Goal: Information Seeking & Learning: Check status

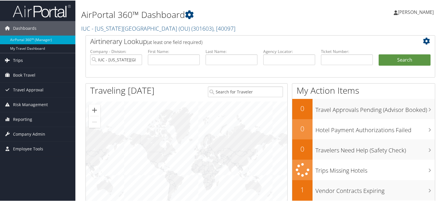
click at [26, 61] on link "Trips" at bounding box center [37, 60] width 75 height 14
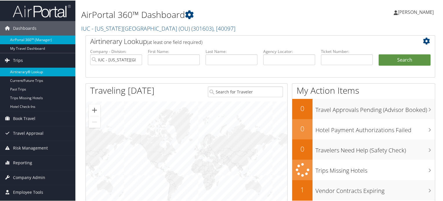
click at [30, 70] on link "Airtinerary® Lookup" at bounding box center [37, 71] width 75 height 9
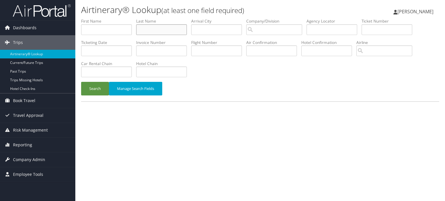
click at [157, 30] on input "text" at bounding box center [161, 29] width 51 height 11
type input "baker"
click at [108, 72] on input "text" at bounding box center [106, 72] width 51 height 11
type input "hertz"
click at [93, 92] on button "Search" at bounding box center [95, 89] width 28 height 14
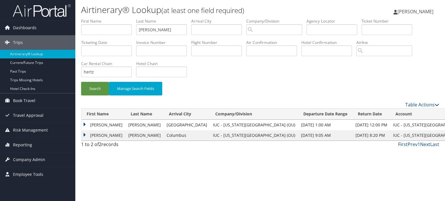
click at [85, 124] on td "CHRISTINA GALE" at bounding box center [103, 125] width 44 height 10
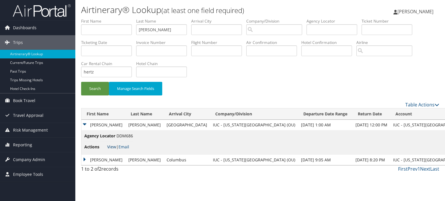
click at [110, 147] on link "View" at bounding box center [111, 147] width 9 height 6
click at [167, 27] on input "baker" at bounding box center [161, 29] width 51 height 11
type input "durant"
click at [111, 68] on input "hertz" at bounding box center [106, 72] width 51 height 11
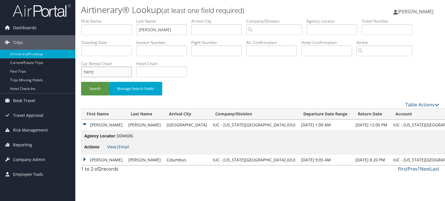
click at [111, 68] on input "hertz" at bounding box center [106, 72] width 51 height 11
type input "enterprise"
click at [92, 87] on button "Search" at bounding box center [95, 89] width 28 height 14
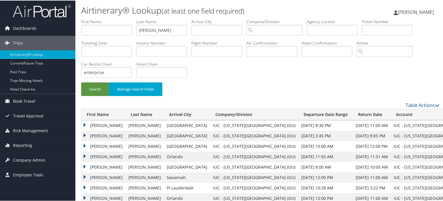
click at [83, 134] on td "BIANCA N" at bounding box center [103, 135] width 44 height 10
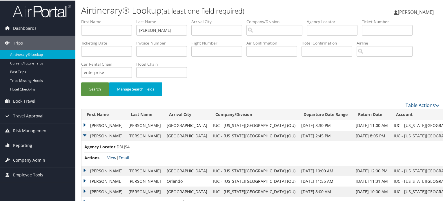
click at [114, 157] on link "View" at bounding box center [111, 158] width 9 height 6
drag, startPoint x: 154, startPoint y: 34, endPoint x: 129, endPoint y: 36, distance: 24.7
click at [129, 18] on ul "First Name Last Name durant Departure City Arrival City Company/Division Airpor…" at bounding box center [260, 18] width 358 height 0
click at [90, 87] on button "Search" at bounding box center [95, 89] width 28 height 14
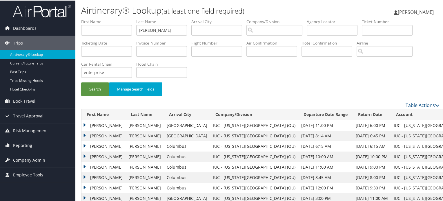
click at [84, 124] on td "ROBERT TAVARES" at bounding box center [103, 125] width 44 height 10
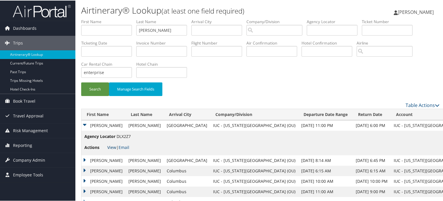
click at [111, 147] on link "View" at bounding box center [111, 147] width 9 height 6
drag, startPoint x: 167, startPoint y: 30, endPoint x: 119, endPoint y: 34, distance: 48.9
click at [119, 18] on ul "First Name Last Name jackson Departure City Arrival City Company/Division Airpo…" at bounding box center [260, 18] width 358 height 0
type input "edwards"
click at [108, 75] on input "enterprise" at bounding box center [106, 72] width 51 height 11
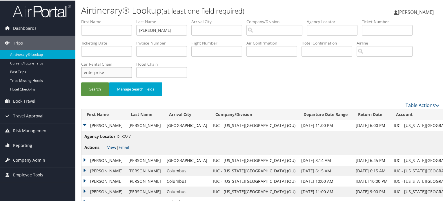
click at [108, 75] on input "enterprise" at bounding box center [106, 72] width 51 height 11
type input "hertz"
click at [97, 89] on button "Search" at bounding box center [95, 89] width 28 height 14
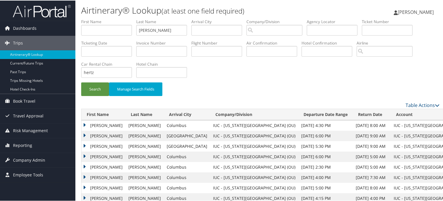
click at [86, 124] on td "JAMIE S" at bounding box center [103, 125] width 44 height 10
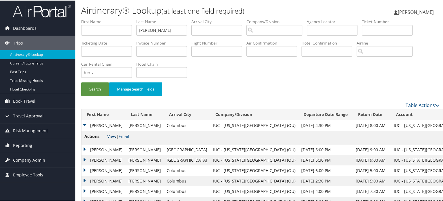
click at [111, 138] on link "View" at bounding box center [111, 136] width 9 height 6
click at [158, 27] on input "edwards" at bounding box center [161, 29] width 51 height 11
click at [158, 28] on input "edwards" at bounding box center [161, 29] width 51 height 11
type input "akers"
drag, startPoint x: 103, startPoint y: 72, endPoint x: 74, endPoint y: 70, distance: 29.6
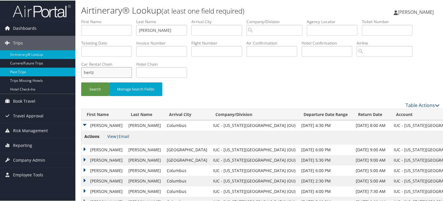
click at [74, 70] on div "Dashboards AirPortal 360™ (Manager) My Travel Dashboard Trips Airtinerary® Look…" at bounding box center [222, 155] width 445 height 311
click at [388, 47] on input "search" at bounding box center [385, 51] width 56 height 11
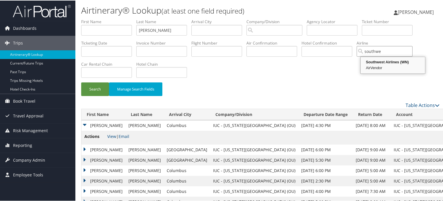
click at [393, 65] on div "AirVendor" at bounding box center [392, 68] width 63 height 6
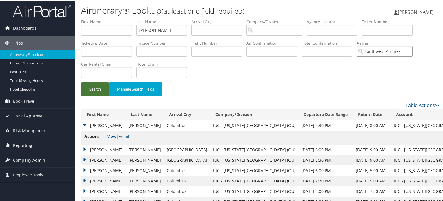
type input "Southwest Airlines"
click at [103, 91] on button "Search" at bounding box center [95, 89] width 28 height 14
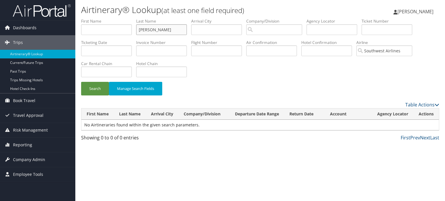
drag, startPoint x: 159, startPoint y: 30, endPoint x: 132, endPoint y: 29, distance: 26.7
click at [132, 18] on ul "First Name Last Name akers Departure City Arrival City Company/Division Airport…" at bounding box center [260, 18] width 358 height 0
click at [97, 90] on button "Search" at bounding box center [95, 89] width 28 height 14
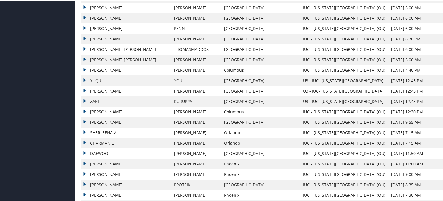
scroll to position [450, 0]
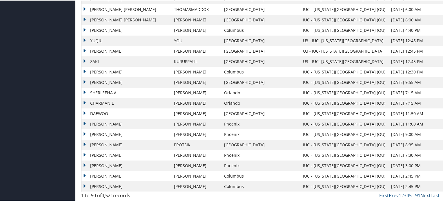
click at [422, 195] on link "Next" at bounding box center [425, 195] width 10 height 6
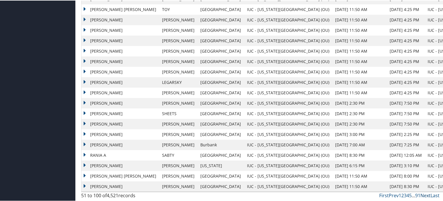
click at [424, 196] on link "Next" at bounding box center [425, 195] width 10 height 6
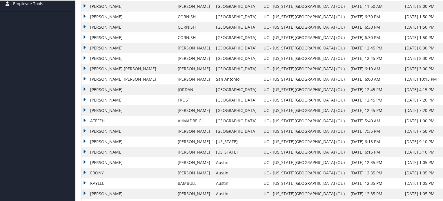
scroll to position [172, 0]
click at [83, 99] on td "LUKE ALEXANDER" at bounding box center [127, 99] width 93 height 10
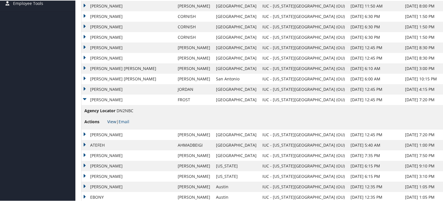
click at [112, 121] on link "View" at bounding box center [111, 122] width 9 height 6
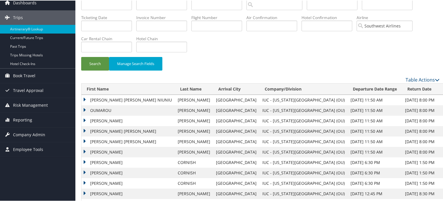
scroll to position [0, 0]
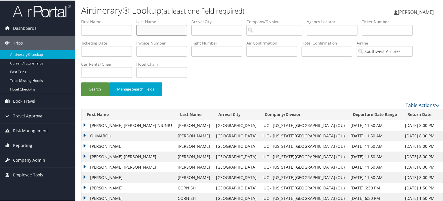
click at [158, 28] on input "text" at bounding box center [161, 29] width 51 height 11
click at [97, 83] on button "Search" at bounding box center [95, 89] width 28 height 14
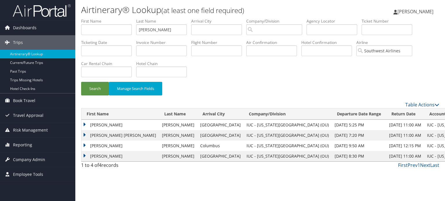
click at [84, 124] on td "AMANDA A" at bounding box center [120, 125] width 78 height 10
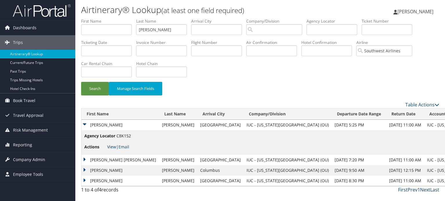
click at [113, 147] on link "View" at bounding box center [111, 147] width 9 height 6
drag, startPoint x: 166, startPoint y: 26, endPoint x: 135, endPoint y: 22, distance: 30.7
click at [135, 18] on ul "First Name Last Name blake Departure City Arrival City Company/Division Airport…" at bounding box center [260, 18] width 358 height 0
click at [160, 31] on input "blake" at bounding box center [161, 29] width 51 height 11
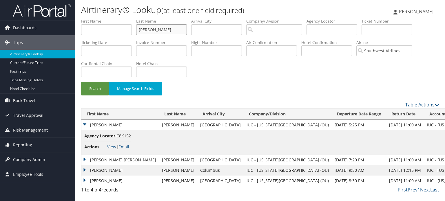
click at [160, 31] on input "blake" at bounding box center [161, 29] width 51 height 11
click at [91, 92] on button "Search" at bounding box center [95, 89] width 28 height 14
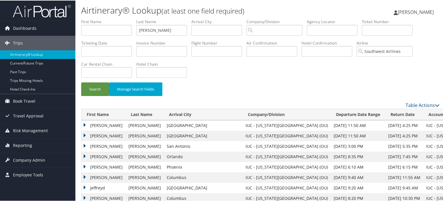
click at [85, 134] on td "CHASE NOLAN" at bounding box center [103, 135] width 44 height 10
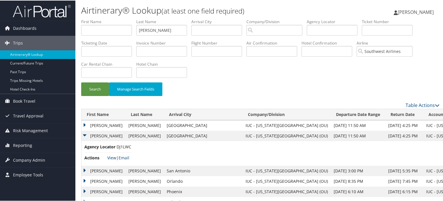
click at [111, 157] on link "View" at bounding box center [111, 158] width 9 height 6
click at [165, 33] on input "boals" at bounding box center [161, 29] width 51 height 11
click at [97, 88] on button "Search" at bounding box center [95, 89] width 28 height 14
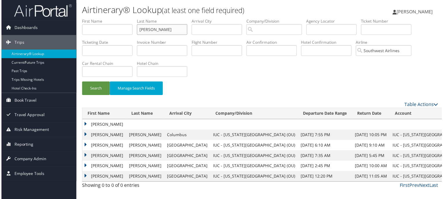
click at [148, 29] on input "burris" at bounding box center [161, 29] width 51 height 11
click at [90, 88] on button "Search" at bounding box center [95, 89] width 28 height 14
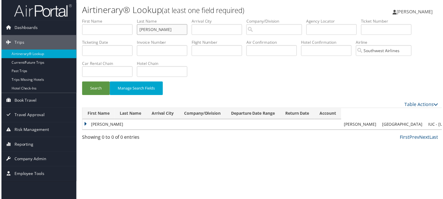
click at [155, 30] on input "clements" at bounding box center [161, 29] width 51 height 11
type input "elliott"
click at [99, 84] on button "Search" at bounding box center [95, 89] width 28 height 14
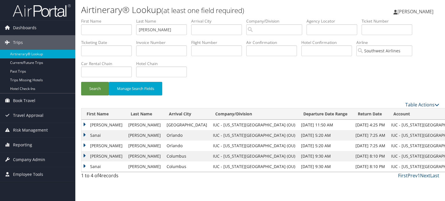
click at [84, 124] on td "ELIJAH JUSTIN" at bounding box center [103, 125] width 44 height 10
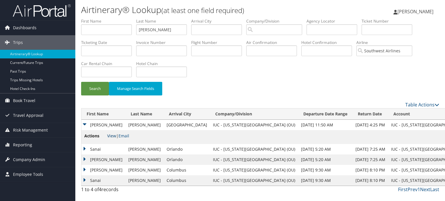
click at [110, 138] on link "View" at bounding box center [111, 136] width 9 height 6
click at [383, 29] on input "text" at bounding box center [387, 29] width 51 height 11
paste input "5262393548313"
type input "5262393548313"
click at [155, 30] on input "elliott" at bounding box center [161, 29] width 51 height 11
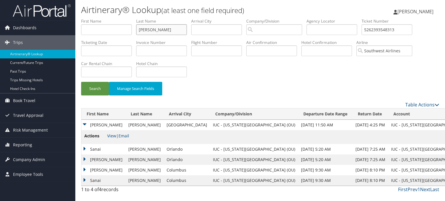
click at [155, 30] on input "elliott" at bounding box center [161, 29] width 51 height 11
click at [94, 88] on button "Search" at bounding box center [95, 89] width 28 height 14
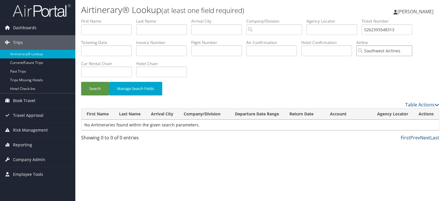
click at [412, 52] on input "Southwest Airlines" at bounding box center [385, 51] width 56 height 11
click at [89, 86] on button "Search" at bounding box center [95, 89] width 28 height 14
drag, startPoint x: 404, startPoint y: 26, endPoint x: 366, endPoint y: 28, distance: 37.4
click at [366, 28] on input "5262393548313" at bounding box center [387, 29] width 51 height 11
click at [372, 84] on div "Search Manage Search Fields" at bounding box center [260, 91] width 367 height 19
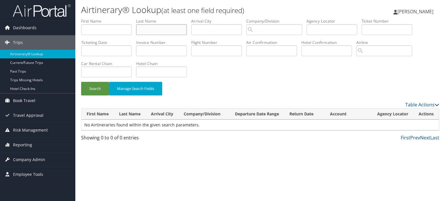
click at [164, 30] on input "text" at bounding box center [161, 29] width 51 height 11
paste input "PAVELETZKE"
click at [98, 88] on button "Search" at bounding box center [95, 89] width 28 height 14
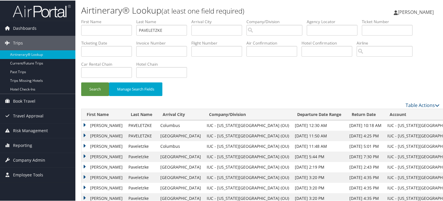
click at [84, 135] on td "JACKSON DONALD" at bounding box center [103, 135] width 44 height 10
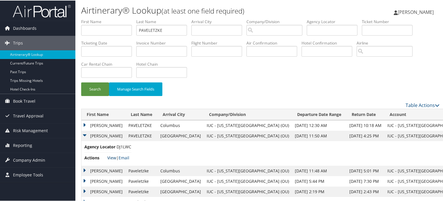
click at [113, 158] on link "View" at bounding box center [111, 158] width 9 height 6
click at [86, 123] on td "JACKSON DONALD" at bounding box center [103, 125] width 44 height 10
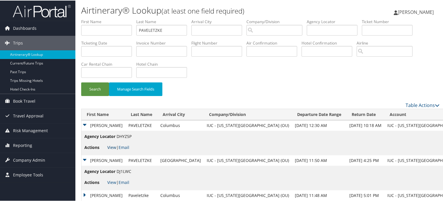
click at [115, 145] on link "View" at bounding box center [111, 147] width 9 height 6
click at [158, 34] on input "PAVELETZKE" at bounding box center [161, 29] width 51 height 11
type input "conners"
click at [97, 94] on button "Search" at bounding box center [95, 89] width 28 height 14
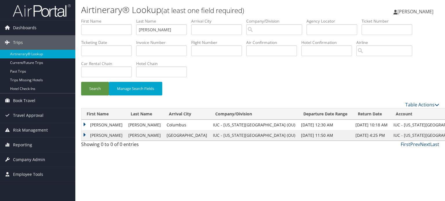
click at [85, 135] on td "DIOR RAHSANN" at bounding box center [103, 135] width 44 height 10
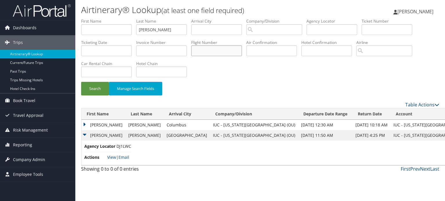
click at [212, 50] on input "text" at bounding box center [216, 51] width 51 height 11
type input "2024"
click at [172, 30] on input "conners" at bounding box center [161, 29] width 51 height 11
click at [101, 87] on button "Search" at bounding box center [95, 89] width 28 height 14
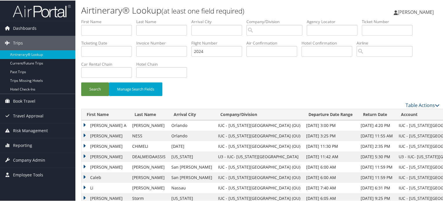
click at [84, 134] on td "JACOB" at bounding box center [105, 135] width 48 height 10
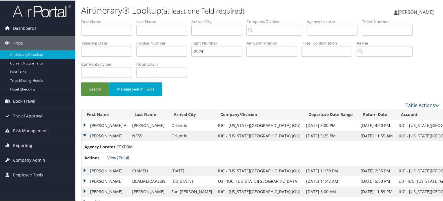
click at [112, 156] on link "View" at bounding box center [111, 158] width 9 height 6
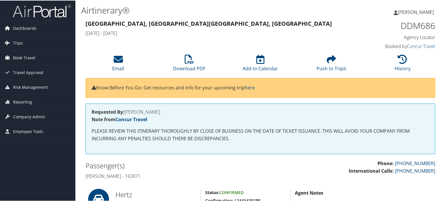
drag, startPoint x: 139, startPoint y: 176, endPoint x: 159, endPoint y: 177, distance: 19.5
click at [159, 177] on h4 "Christina gale Baker - 163871" at bounding box center [171, 176] width 170 height 6
copy h4 "163871"
drag, startPoint x: 126, startPoint y: 112, endPoint x: 137, endPoint y: 112, distance: 10.7
click at [137, 112] on h4 "Requested By: JULIE STOVER" at bounding box center [260, 111] width 337 height 5
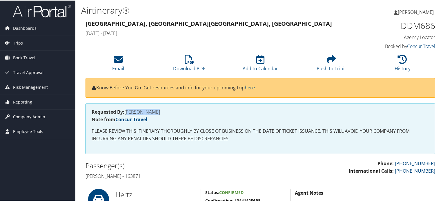
drag, startPoint x: 125, startPoint y: 111, endPoint x: 154, endPoint y: 112, distance: 29.3
click at [154, 112] on h4 "Requested By: JULIE STOVER" at bounding box center [260, 111] width 337 height 5
copy h4 "JULIE STOVER"
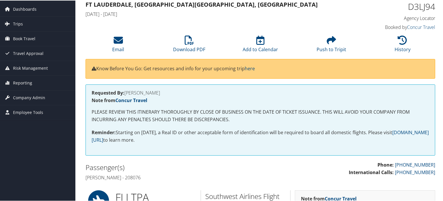
scroll to position [29, 0]
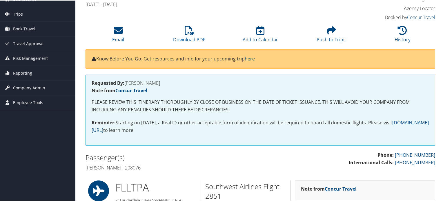
drag, startPoint x: 129, startPoint y: 168, endPoint x: 144, endPoint y: 168, distance: 15.1
click at [144, 168] on h4 "Bianca n Durant - 208076" at bounding box center [171, 167] width 170 height 6
copy h4 "208076"
drag, startPoint x: 126, startPoint y: 82, endPoint x: 159, endPoint y: 82, distance: 33.3
click at [159, 82] on h4 "Requested By: BIANCA DURANT" at bounding box center [260, 82] width 337 height 5
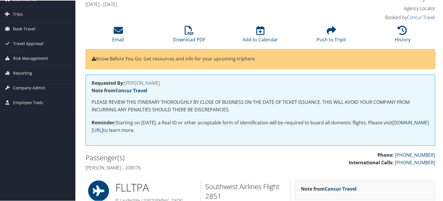
copy h4 "BIANCA DURANT"
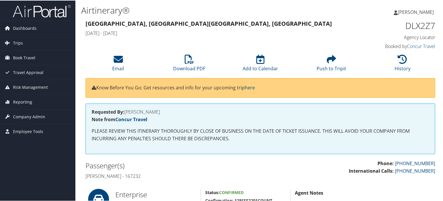
drag, startPoint x: 146, startPoint y: 175, endPoint x: 162, endPoint y: 176, distance: 16.0
click at [162, 176] on h4 "[PERSON_NAME] - 167232" at bounding box center [171, 176] width 170 height 6
copy h4 "167232"
drag, startPoint x: 126, startPoint y: 111, endPoint x: 163, endPoint y: 111, distance: 36.5
click at [163, 111] on h4 "Requested By: ROBERT JACKSON" at bounding box center [260, 111] width 337 height 5
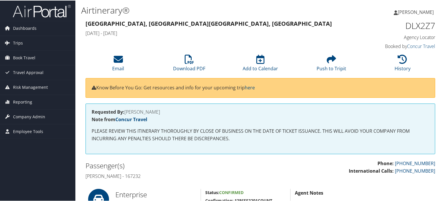
copy h4 "ROBERT JACKSON"
drag, startPoint x: 127, startPoint y: 177, endPoint x: 143, endPoint y: 176, distance: 15.7
click at [143, 176] on h4 "[PERSON_NAME] - 102875" at bounding box center [171, 176] width 170 height 6
copy h4 "102875"
drag, startPoint x: 125, startPoint y: 112, endPoint x: 159, endPoint y: 112, distance: 33.9
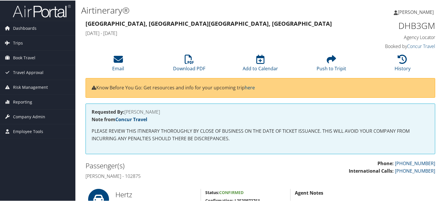
click at [160, 112] on h4 "Requested By: [PERSON_NAME]" at bounding box center [260, 111] width 337 height 5
copy h4 "JAMIE EDWARDS"
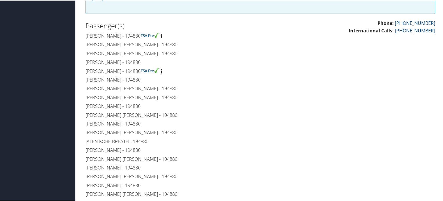
scroll to position [160, 0]
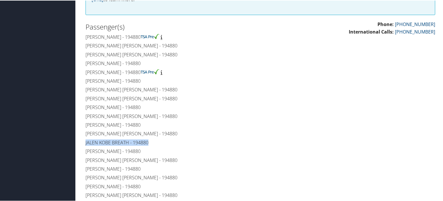
drag, startPoint x: 152, startPoint y: 142, endPoint x: 85, endPoint y: 143, distance: 66.7
click at [86, 143] on h4 "Jalen kobe Breath - 194880" at bounding box center [171, 142] width 170 height 6
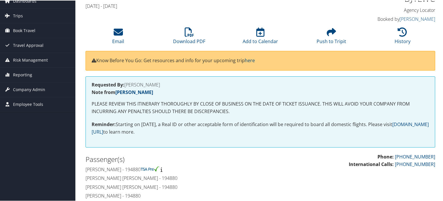
scroll to position [0, 0]
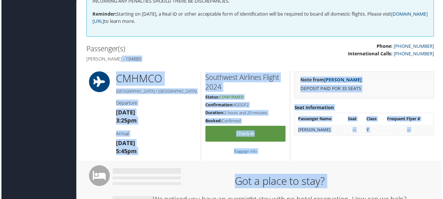
scroll to position [160, 0]
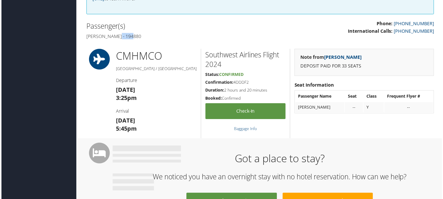
drag, startPoint x: 115, startPoint y: 196, endPoint x: 132, endPoint y: 33, distance: 164.3
click at [132, 33] on h4 "[PERSON_NAME] - 194880" at bounding box center [171, 36] width 170 height 6
copy h4 "194880"
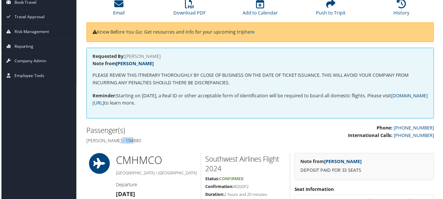
scroll to position [15, 0]
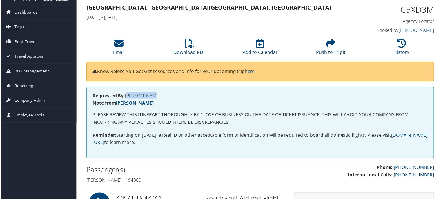
drag, startPoint x: 125, startPoint y: 97, endPoint x: 151, endPoint y: 96, distance: 25.5
click at [151, 96] on h4 "Requested By: [PERSON_NAME]" at bounding box center [260, 96] width 337 height 5
copy h4 "[PERSON_NAME]"
